Goal: Find specific page/section: Find specific page/section

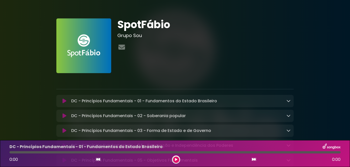
click at [295, 39] on div "SpotFábio Grupo Sou" at bounding box center [205, 45] width 183 height 55
click at [277, 38] on h3 "Grupo Sou" at bounding box center [205, 36] width 177 height 6
